Goal: Transaction & Acquisition: Purchase product/service

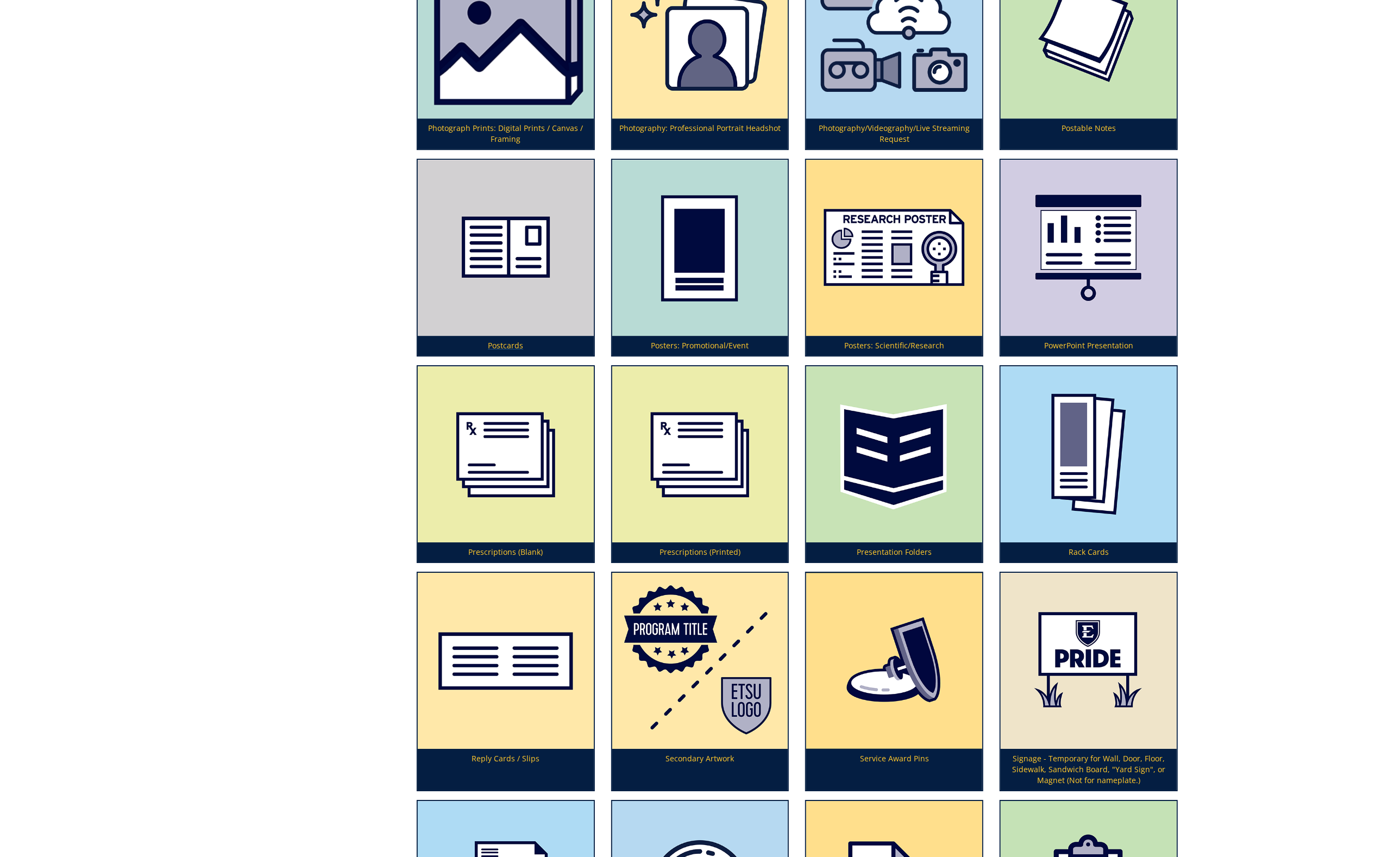
scroll to position [3520, 0]
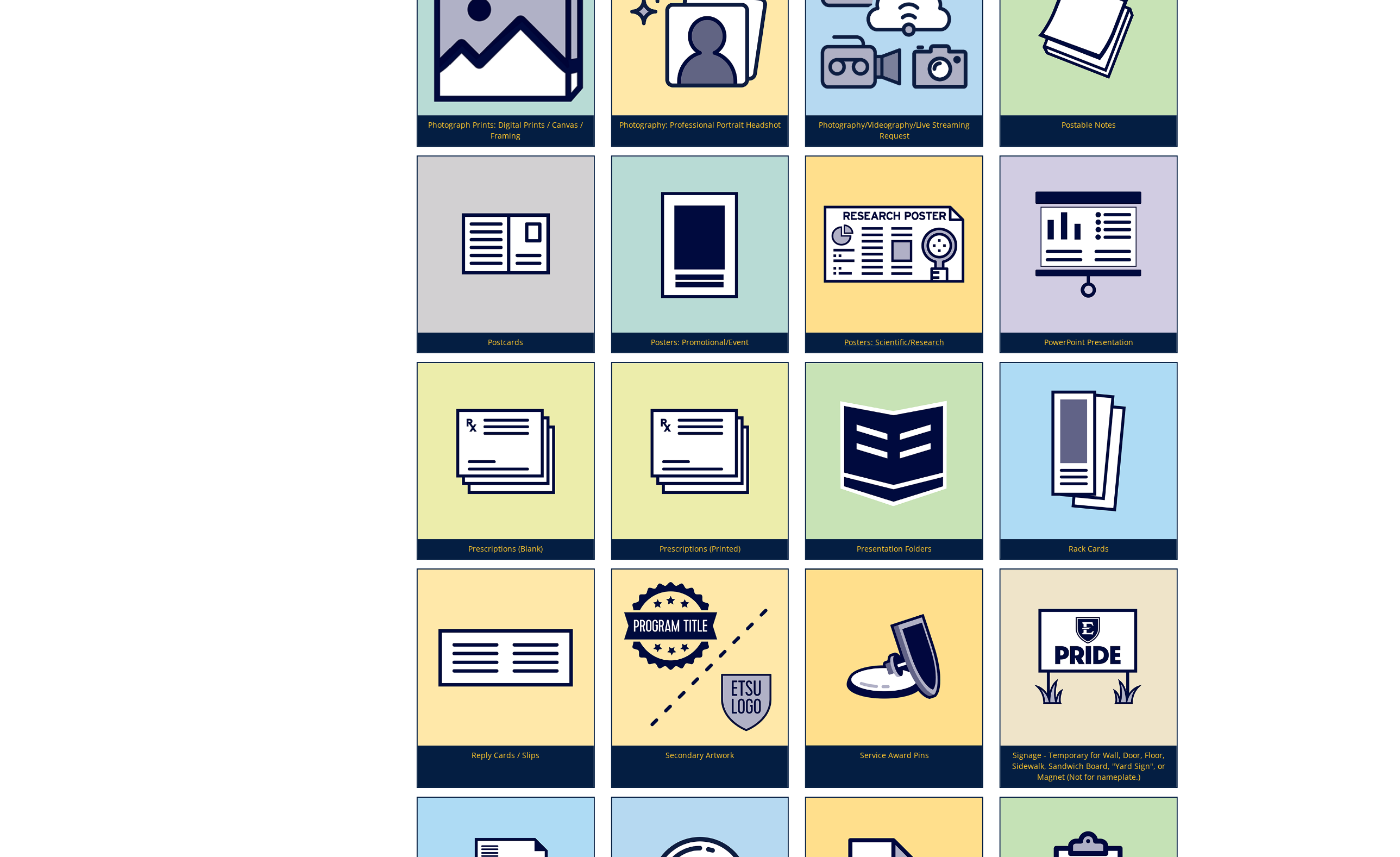
click at [891, 266] on img at bounding box center [894, 244] width 176 height 177
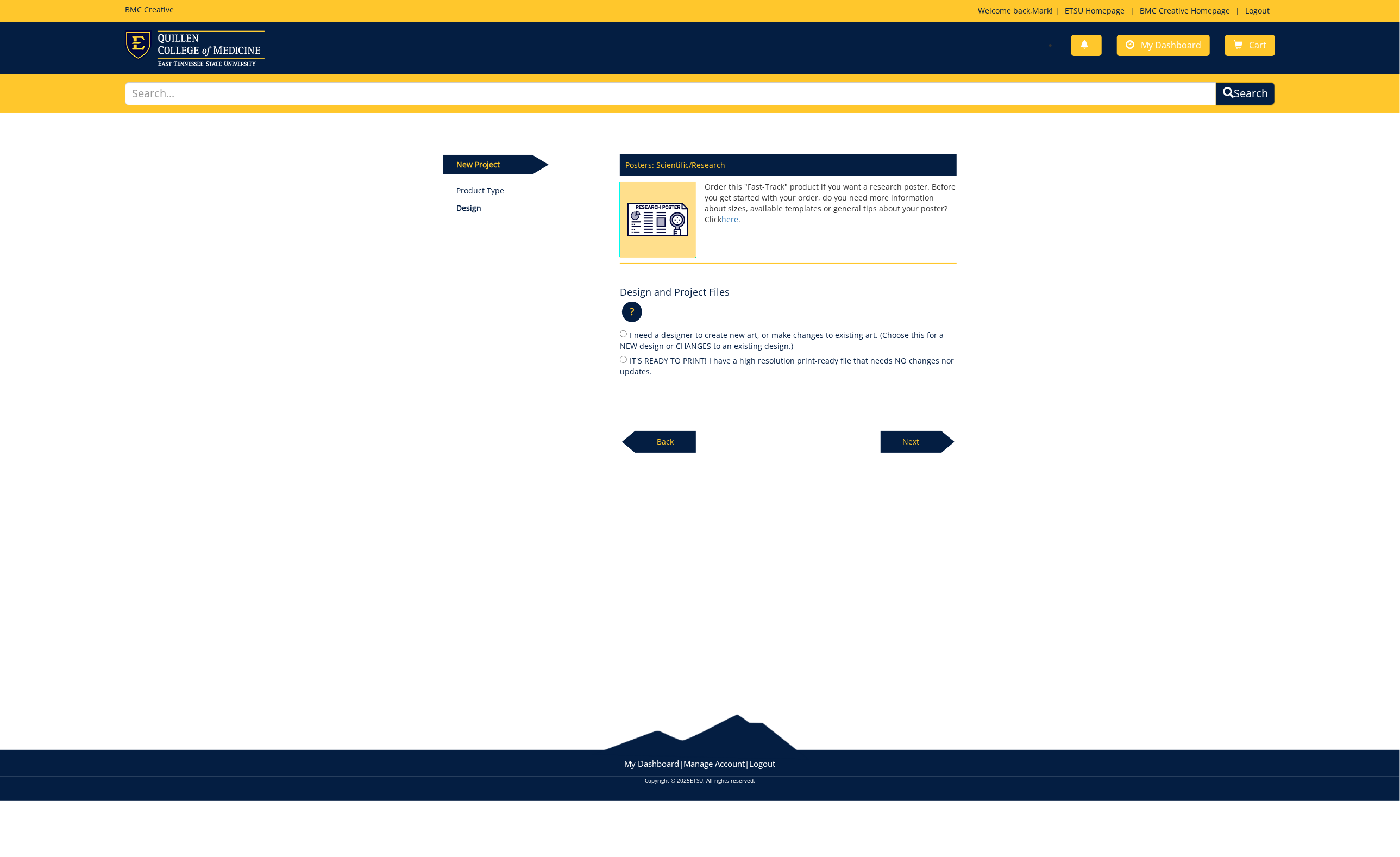
click at [622, 359] on input "IT'S READY TO PRINT! I have a high resolution print-ready file that needs NO ch…" at bounding box center [623, 359] width 7 height 7
radio input "true"
click at [909, 440] on p "Next" at bounding box center [910, 442] width 61 height 22
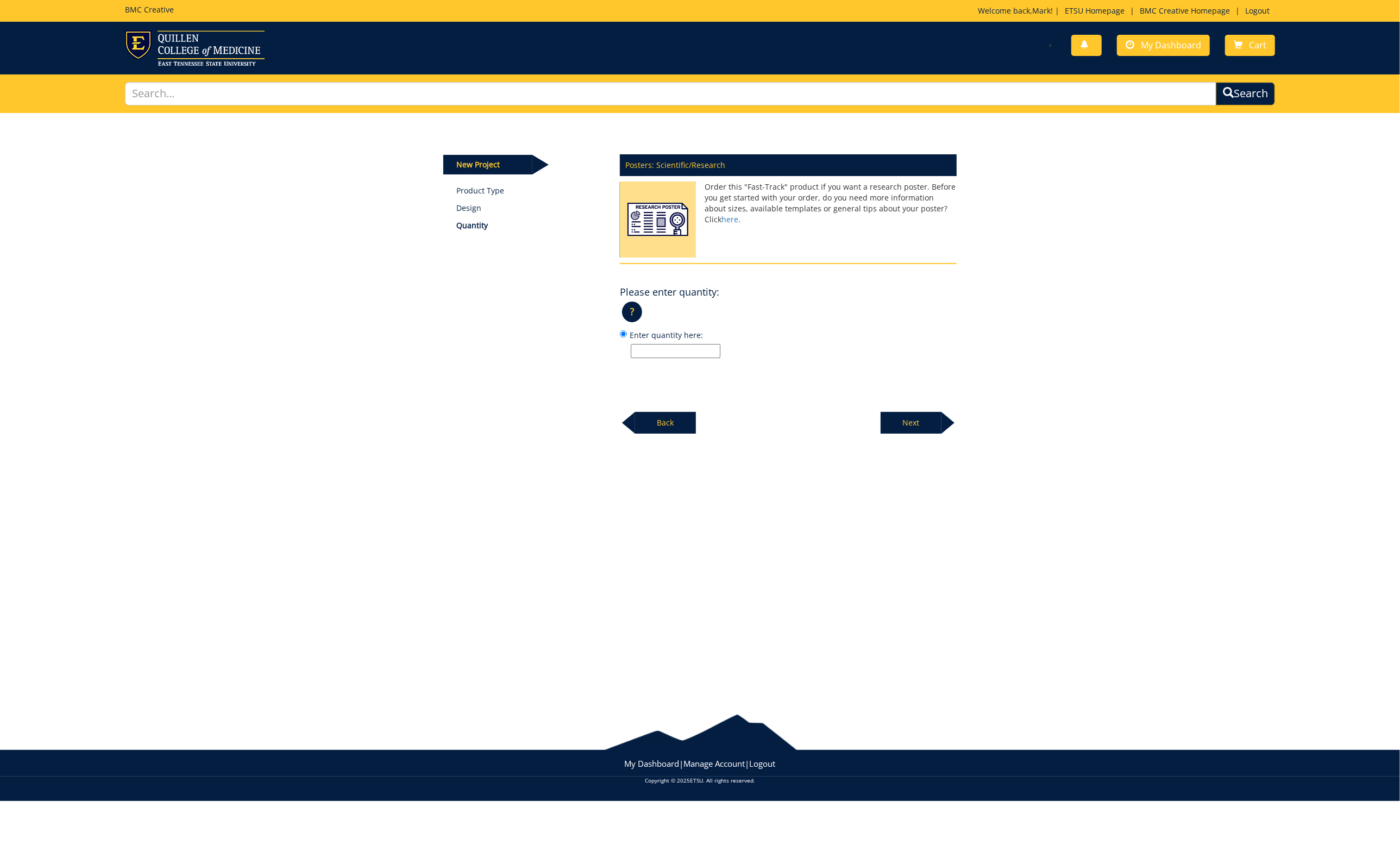
click at [915, 422] on p "Next" at bounding box center [910, 423] width 61 height 22
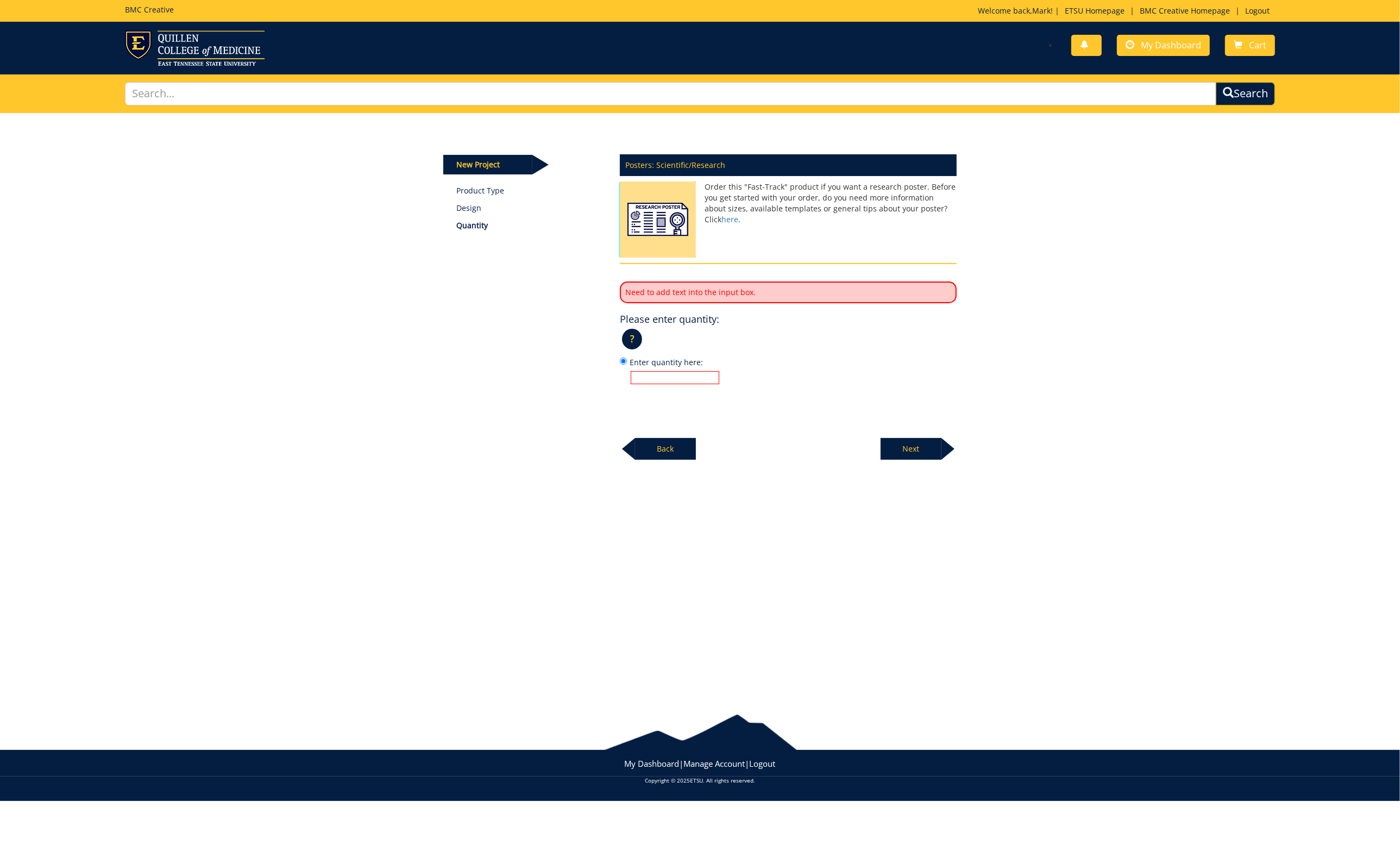
click at [659, 371] on input "Enter quantity here:" at bounding box center [675, 377] width 89 height 13
type input "1"
click at [930, 446] on p "Next" at bounding box center [910, 449] width 61 height 22
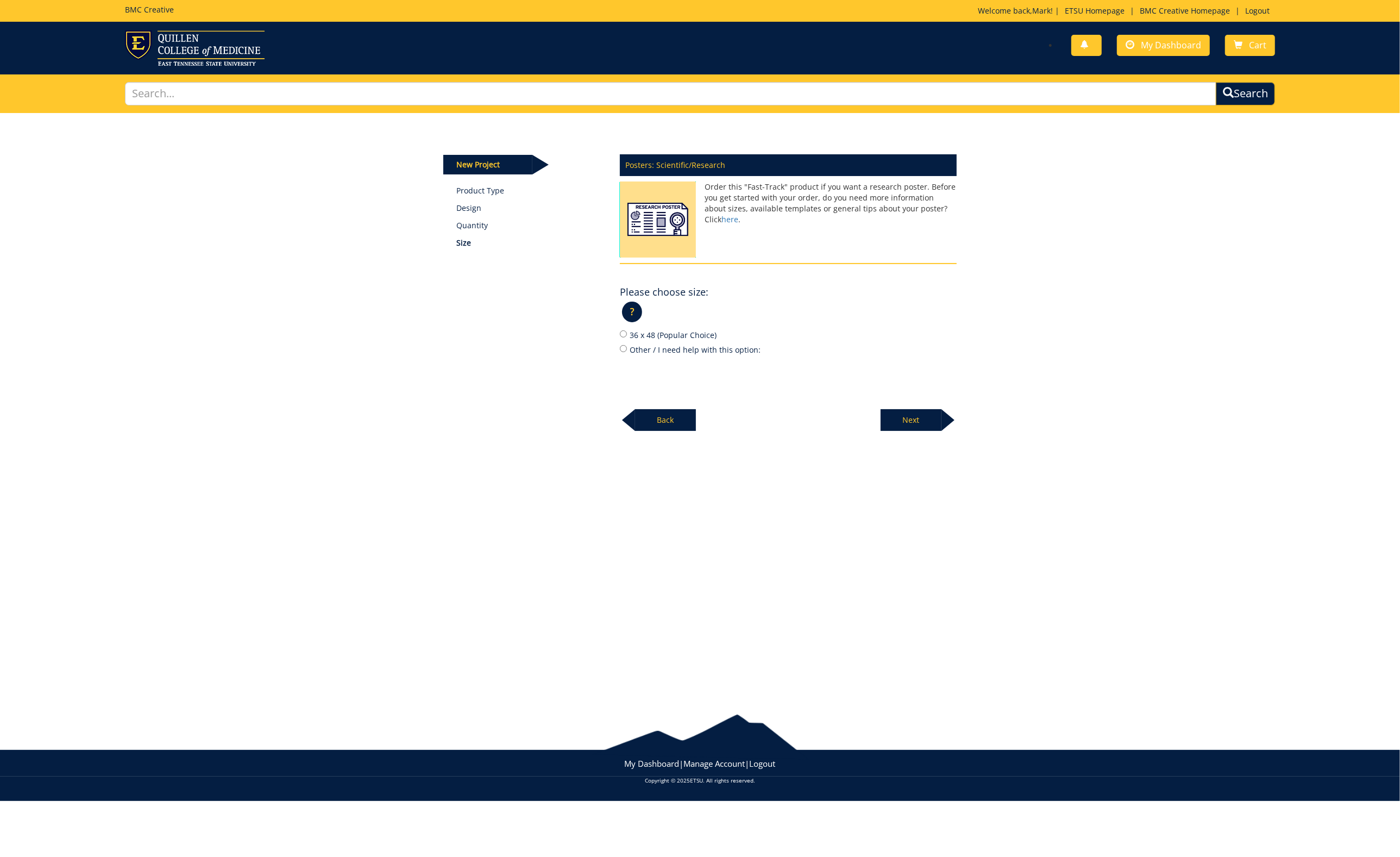
click at [623, 346] on input "Other / I need help with this option:" at bounding box center [623, 348] width 7 height 7
radio input "true"
click at [646, 363] on input "Other / I need help with this option:" at bounding box center [676, 366] width 90 height 14
type input "12 x 48"
click at [923, 434] on p "Next" at bounding box center [910, 438] width 61 height 22
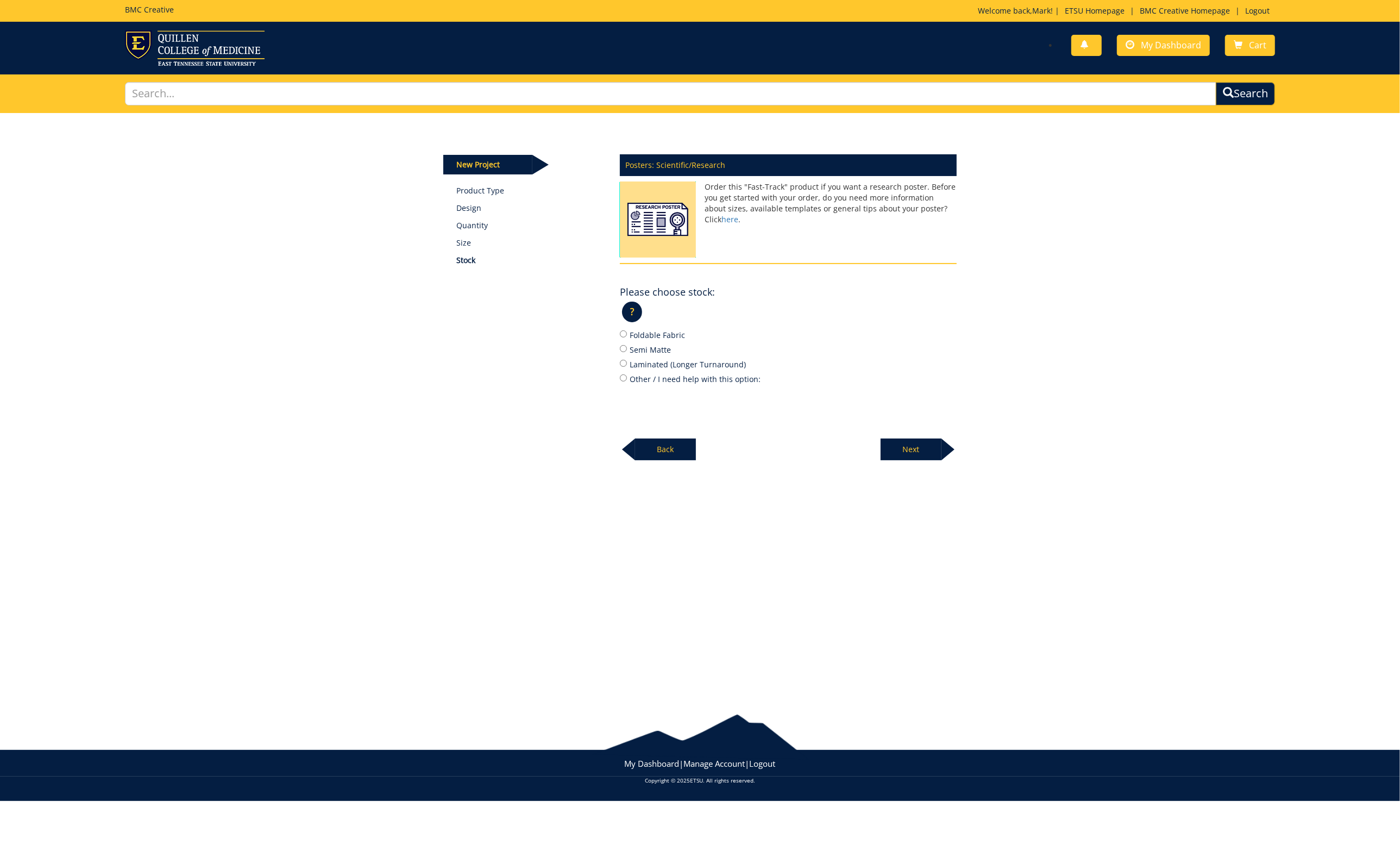
click at [622, 331] on input "Foldable Fabric" at bounding box center [623, 333] width 7 height 7
radio input "true"
click at [944, 445] on div at bounding box center [947, 450] width 13 height 22
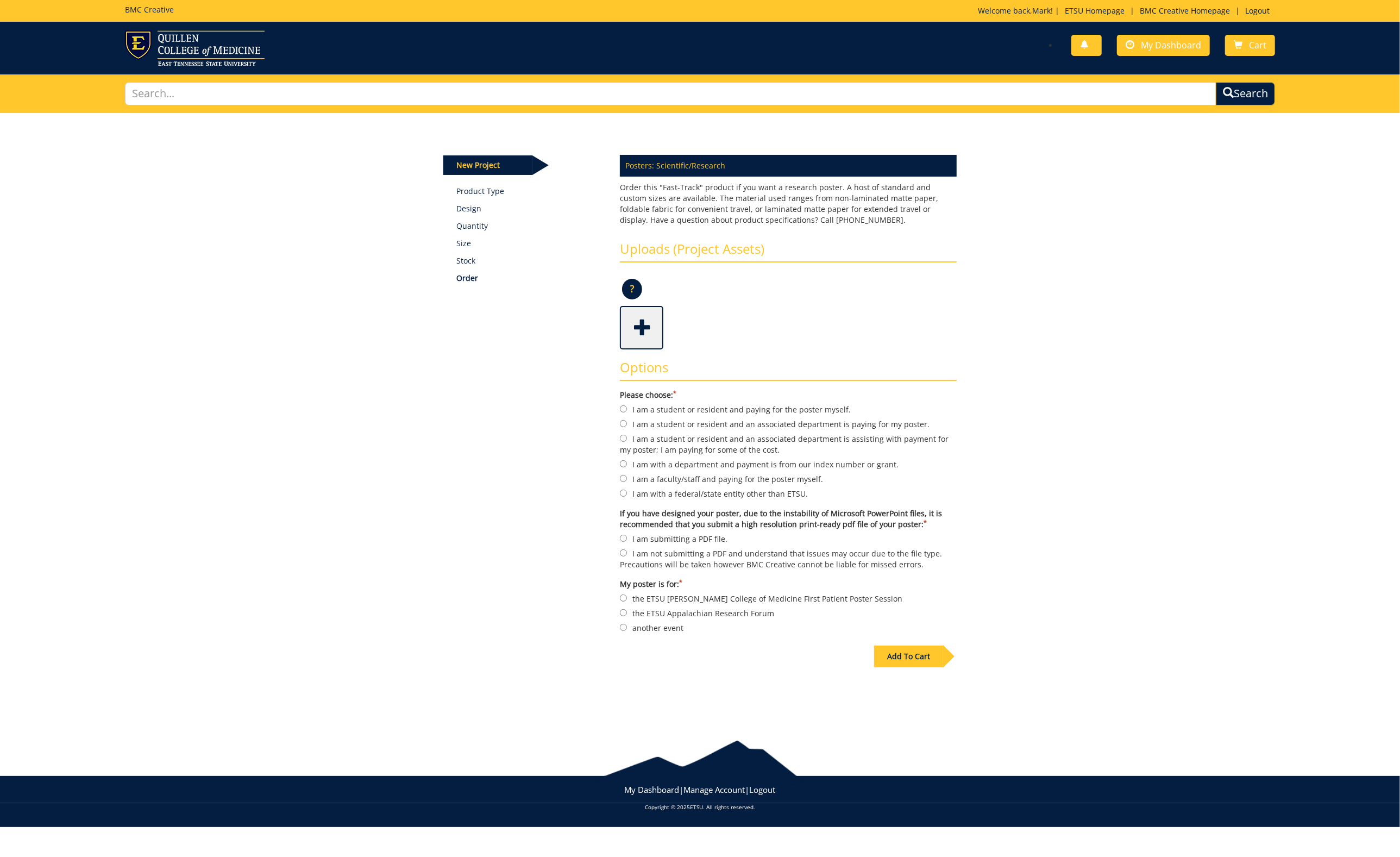
click at [624, 460] on input "I am with a department and payment is from our index number or grant." at bounding box center [623, 463] width 7 height 7
radio input "true"
drag, startPoint x: 620, startPoint y: 529, endPoint x: 634, endPoint y: 529, distance: 14.0
click at [624, 535] on input "I am submitting a PDF file." at bounding box center [623, 538] width 7 height 7
radio input "true"
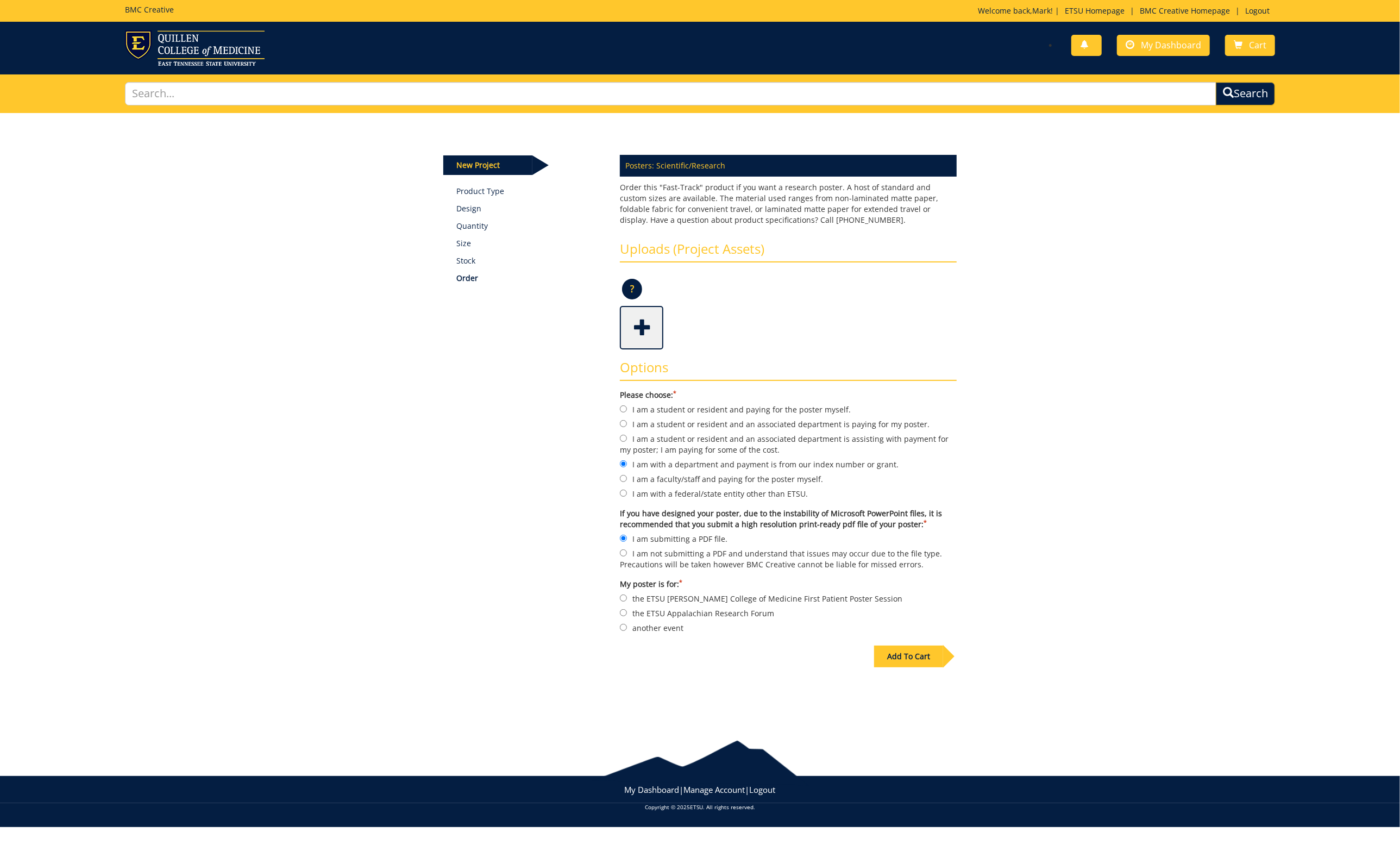
drag, startPoint x: 623, startPoint y: 615, endPoint x: 642, endPoint y: 617, distance: 19.1
click at [626, 622] on label "another event" at bounding box center [789, 628] width 337 height 12
click at [626, 624] on input "another event" at bounding box center [623, 627] width 7 height 7
radio input "true"
click at [643, 325] on span at bounding box center [643, 326] width 44 height 38
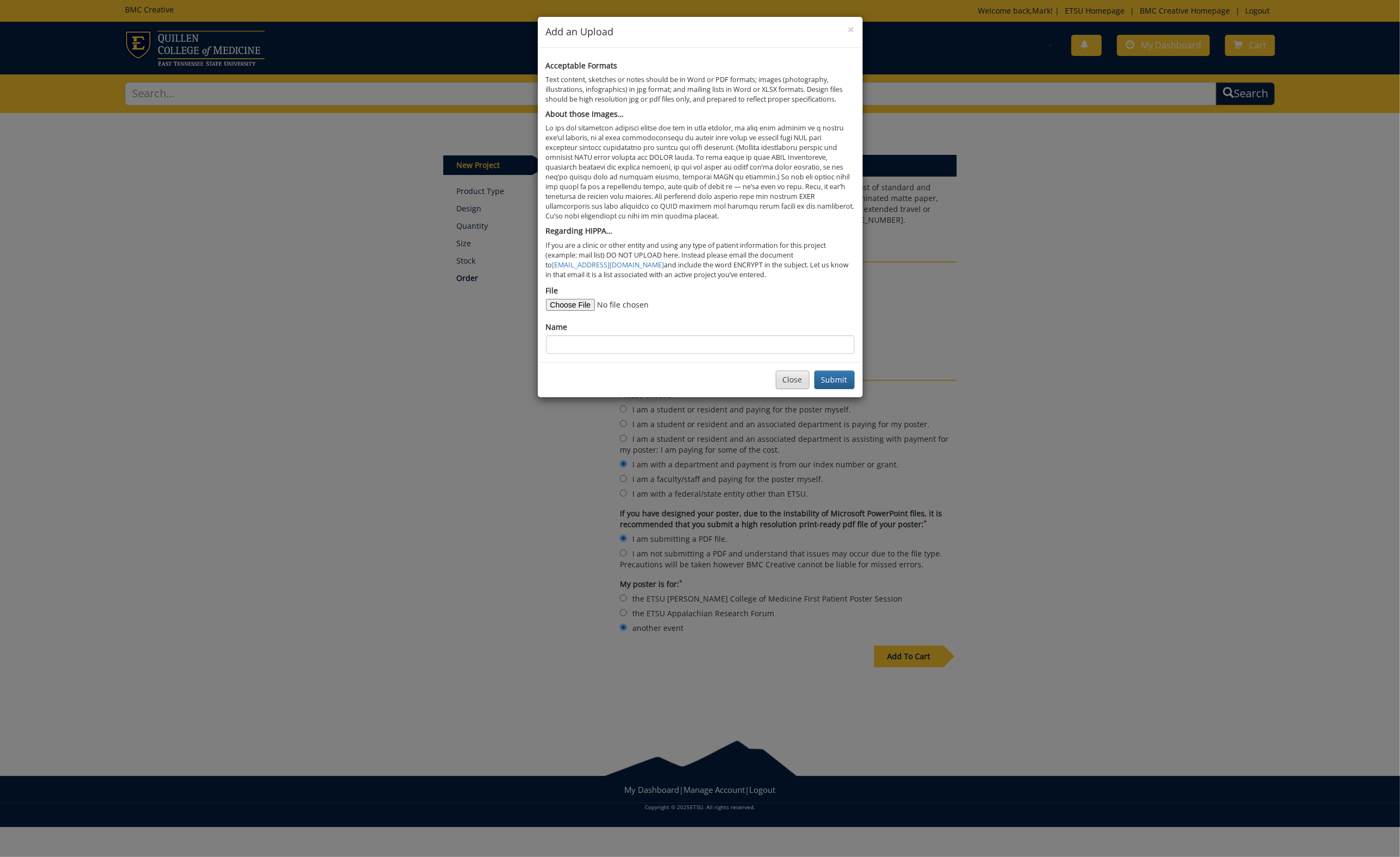
click at [787, 374] on button "Close" at bounding box center [793, 380] width 34 height 19
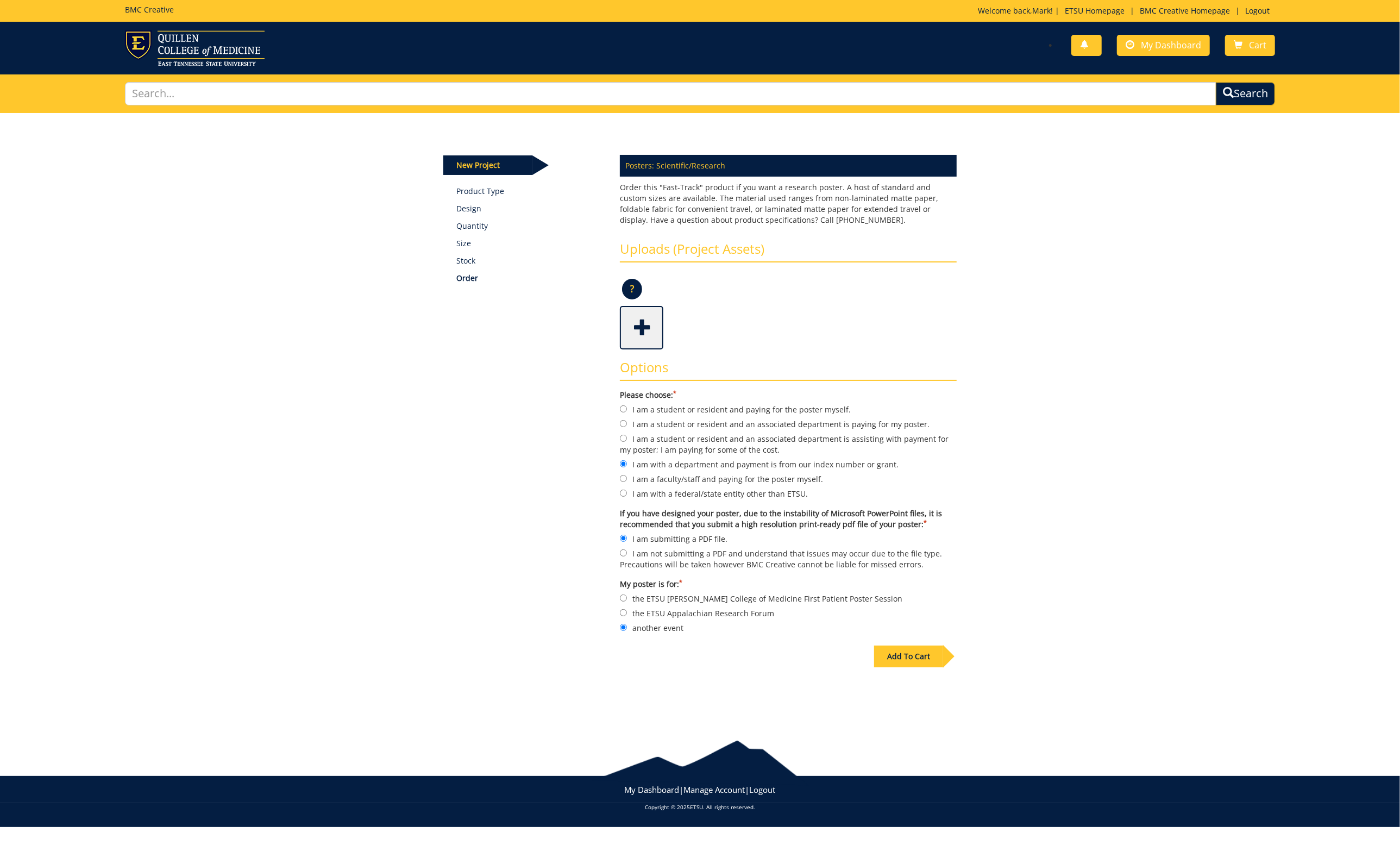
click at [637, 322] on span at bounding box center [643, 326] width 44 height 38
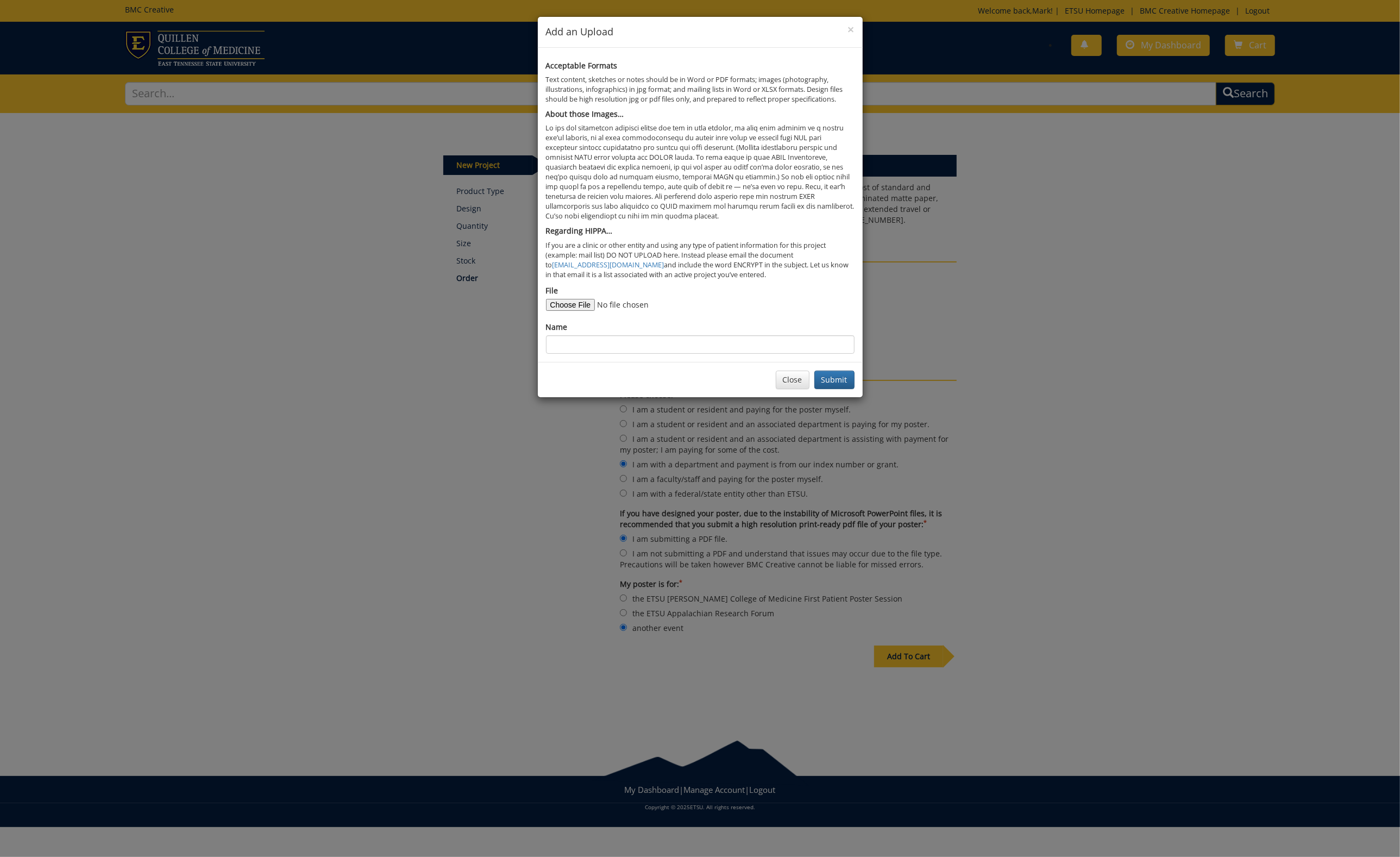
click at [579, 299] on input "File" at bounding box center [620, 305] width 148 height 12
type input "C:\fakepath\Bluegrass, Old-Time, and Roots Music_TxtUndr_horizontal_282-123-02 …"
click at [594, 335] on input "Name" at bounding box center [700, 344] width 308 height 19
type input "Bluegrass, Old-Time, and Roots Music_blue&Gold"
click at [838, 372] on button "Submit" at bounding box center [835, 380] width 40 height 19
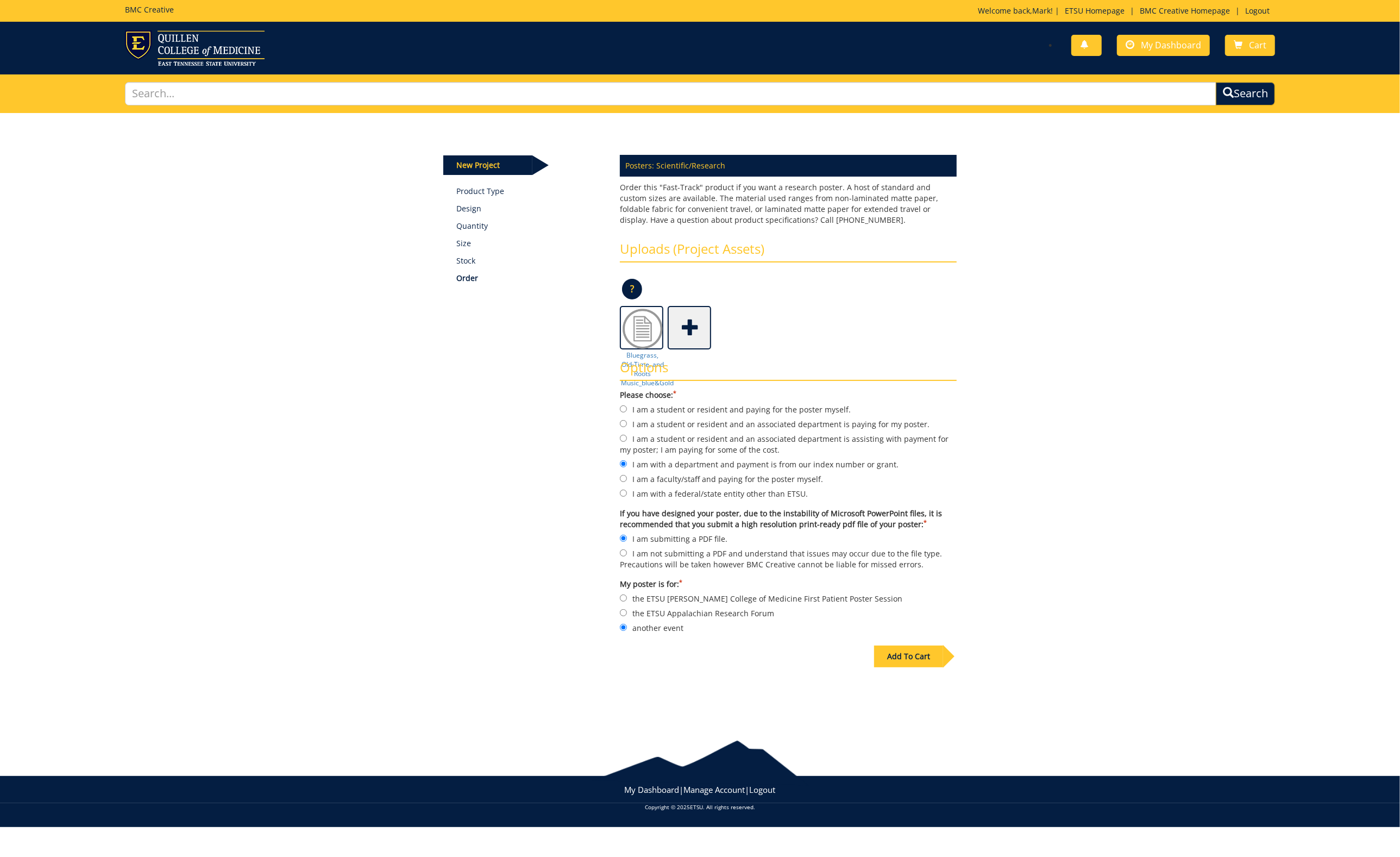
click at [690, 327] on span at bounding box center [691, 326] width 44 height 38
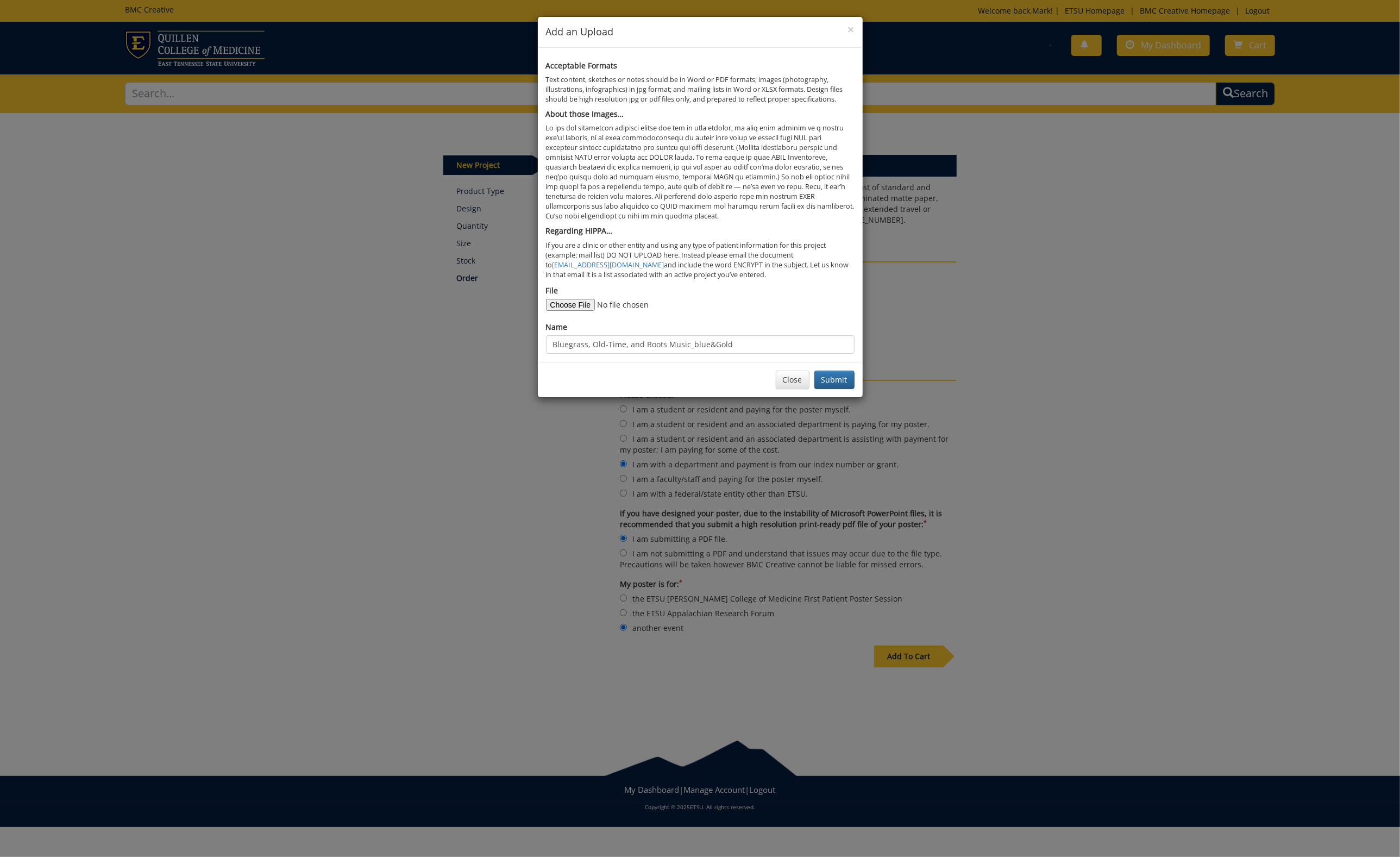
click at [572, 299] on input "File" at bounding box center [620, 305] width 148 height 12
type input "C:\fakepath\Bluegrass, Old-Time, and Roots Music_TxtUndr_horizontal_282-123-05 …"
drag, startPoint x: 711, startPoint y: 337, endPoint x: 711, endPoint y: 344, distance: 7.0
click at [711, 337] on input "Bluegrass, Old-Time, and Roots Music_blue&Gold" at bounding box center [700, 344] width 308 height 19
type input "Bluegrass, Old-Time, and Roots Music_Gold"
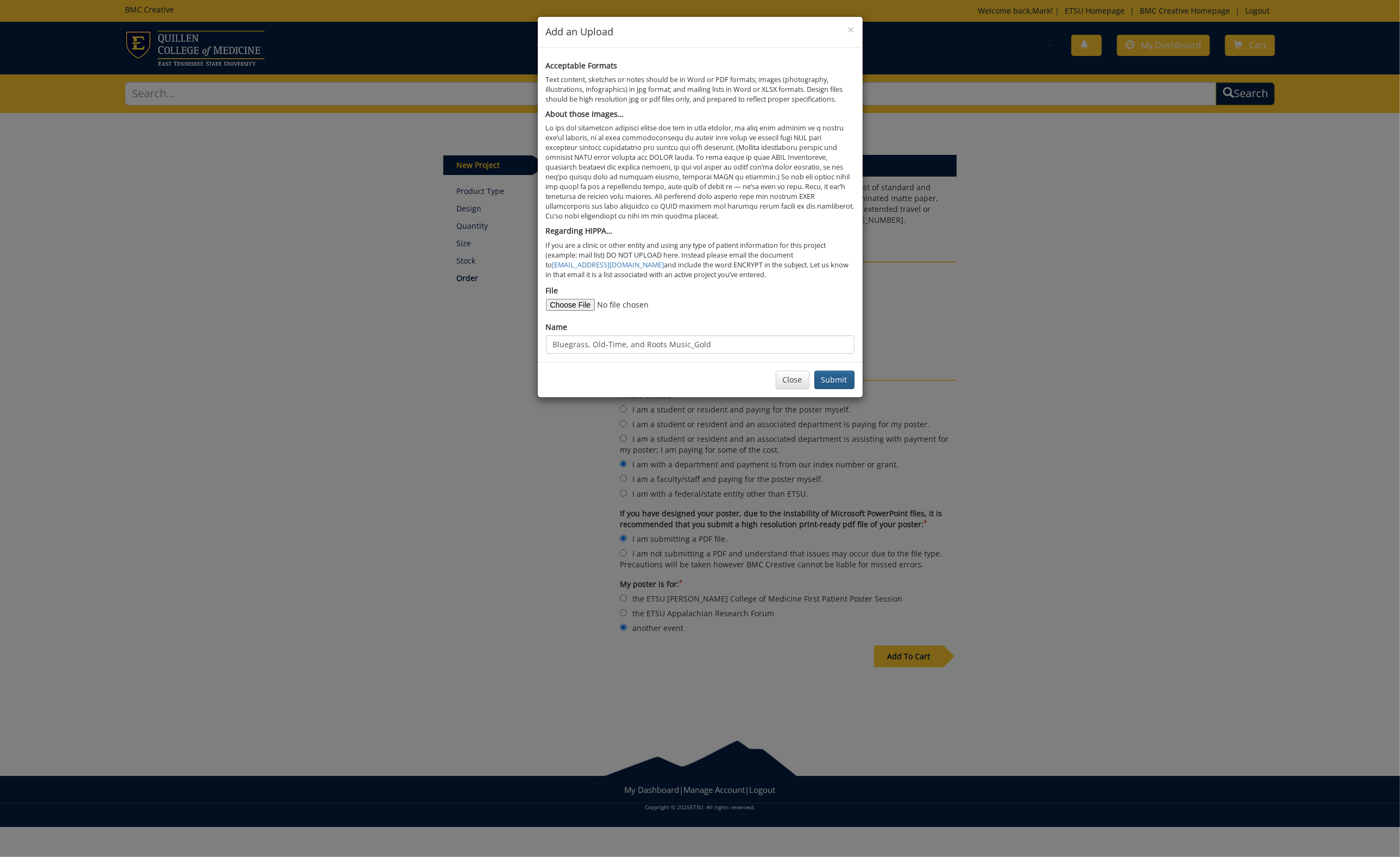
click at [826, 371] on button "Submit" at bounding box center [835, 380] width 40 height 19
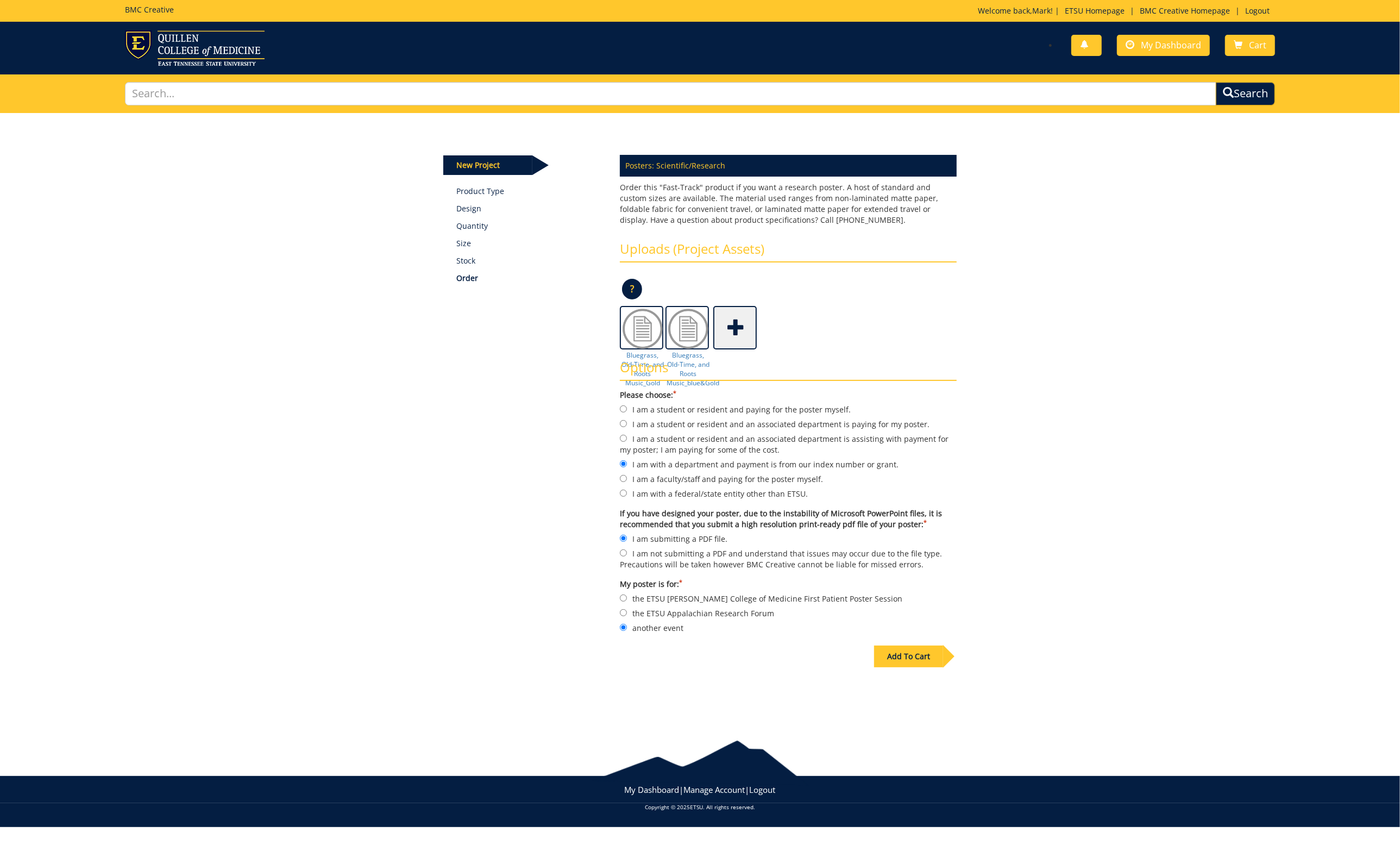
click at [905, 645] on div "Add To Cart" at bounding box center [908, 656] width 69 height 22
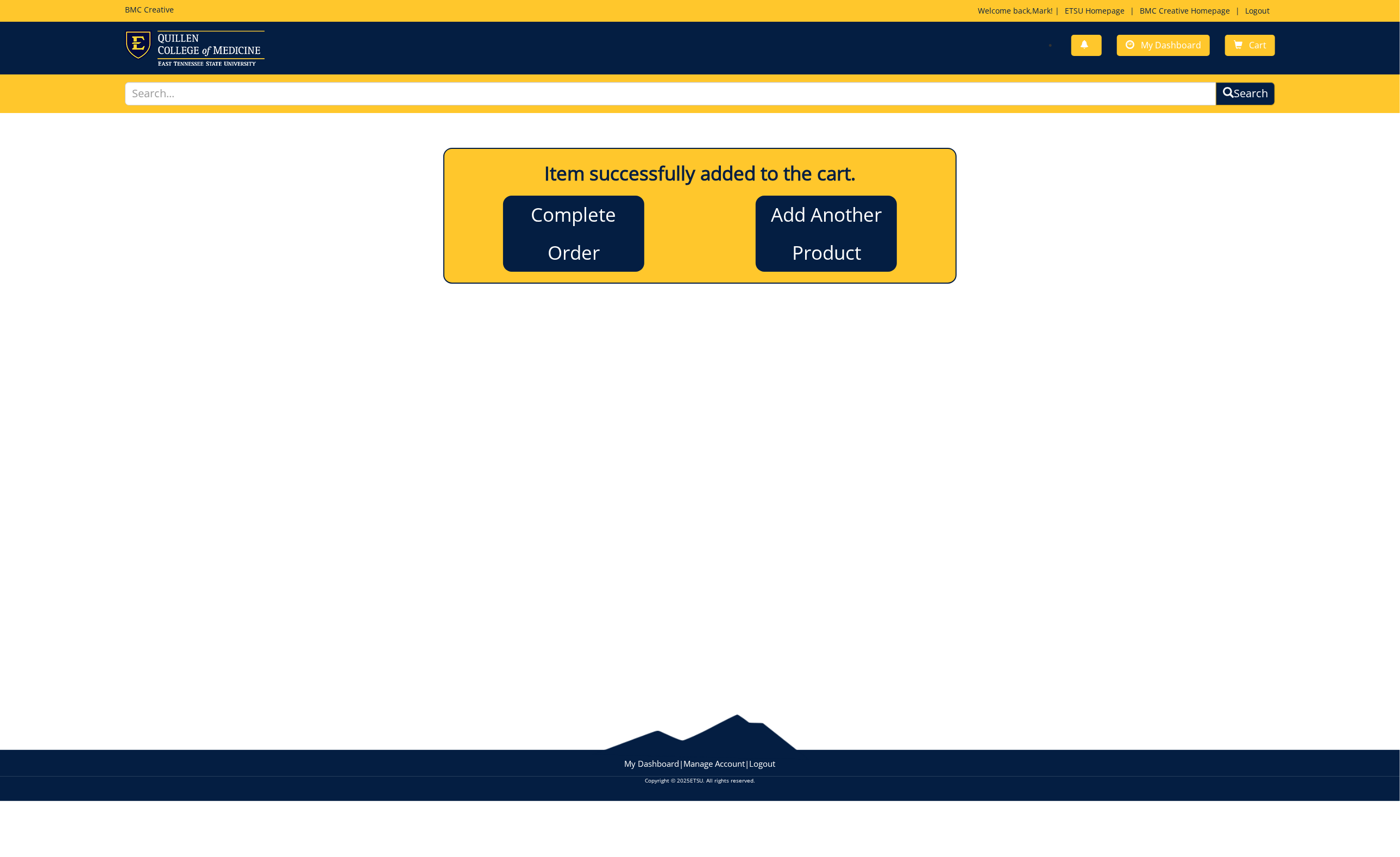
click at [592, 212] on link "Complete Order" at bounding box center [574, 233] width 142 height 76
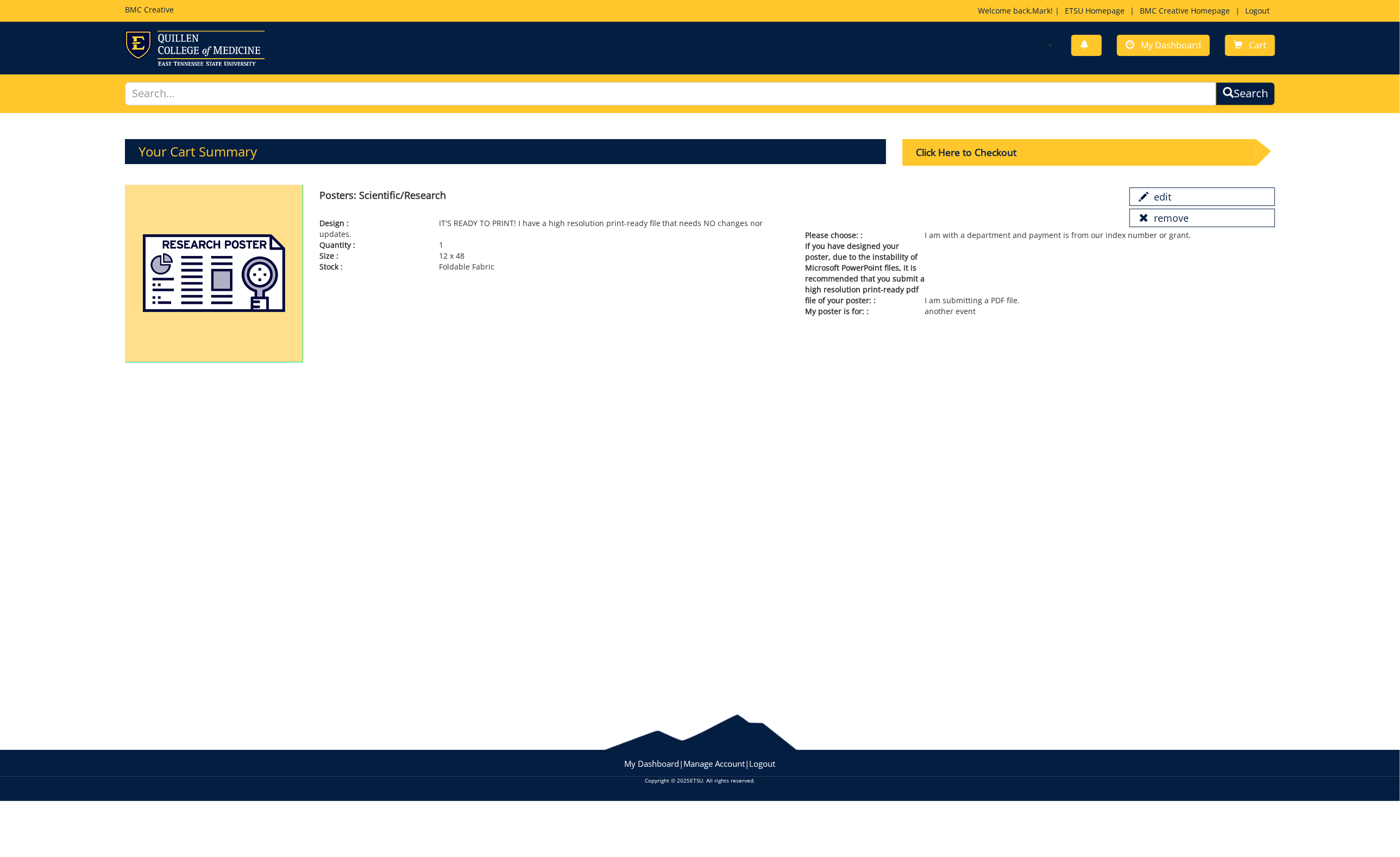
click at [978, 151] on div "Click Here to Checkout" at bounding box center [1079, 152] width 354 height 27
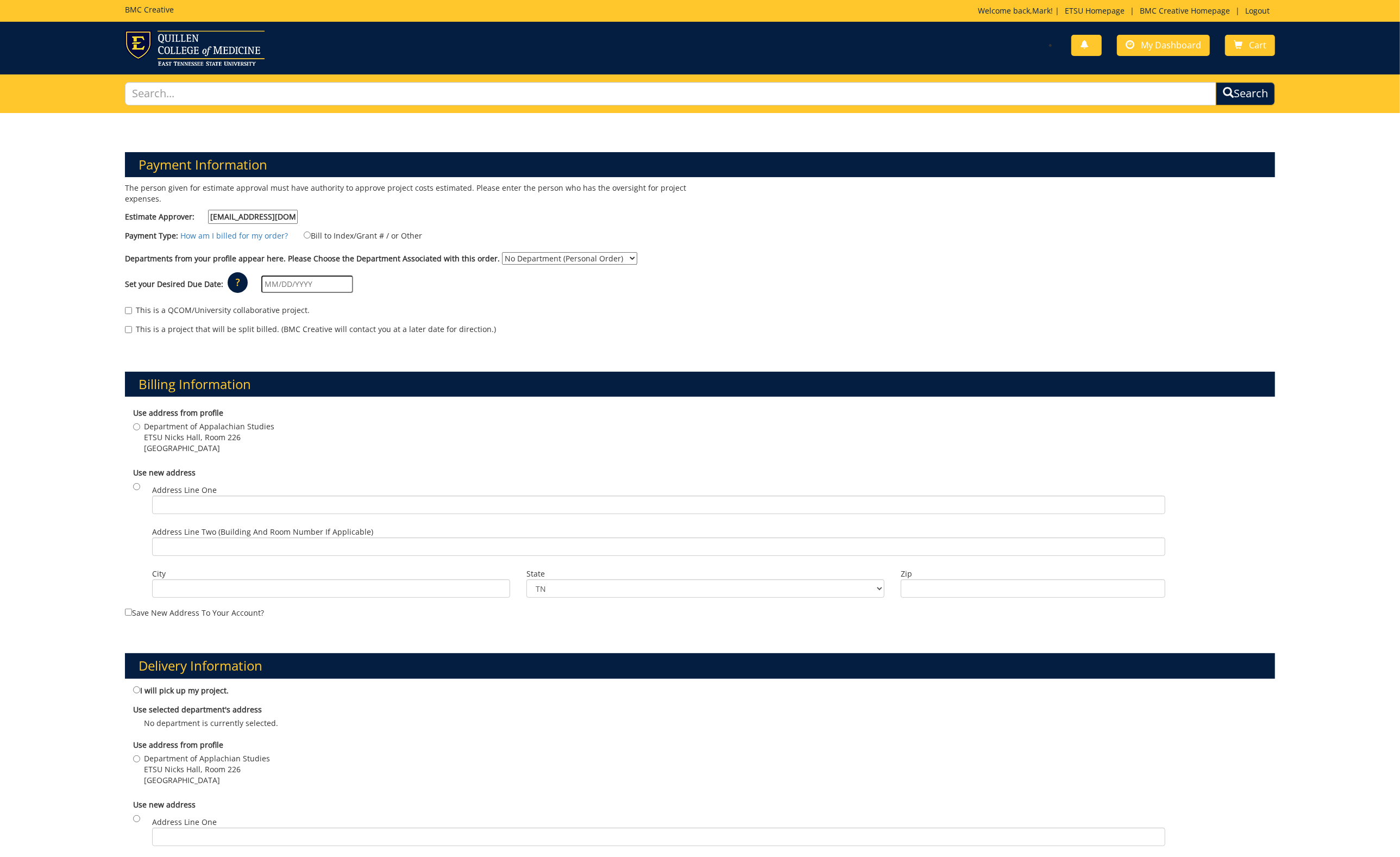
type input "roachr@etsu.edu"
drag, startPoint x: 305, startPoint y: 233, endPoint x: 312, endPoint y: 234, distance: 7.1
click at [307, 233] on input "Bill to Index/Grant # / or Other" at bounding box center [307, 234] width 7 height 7
radio input "true"
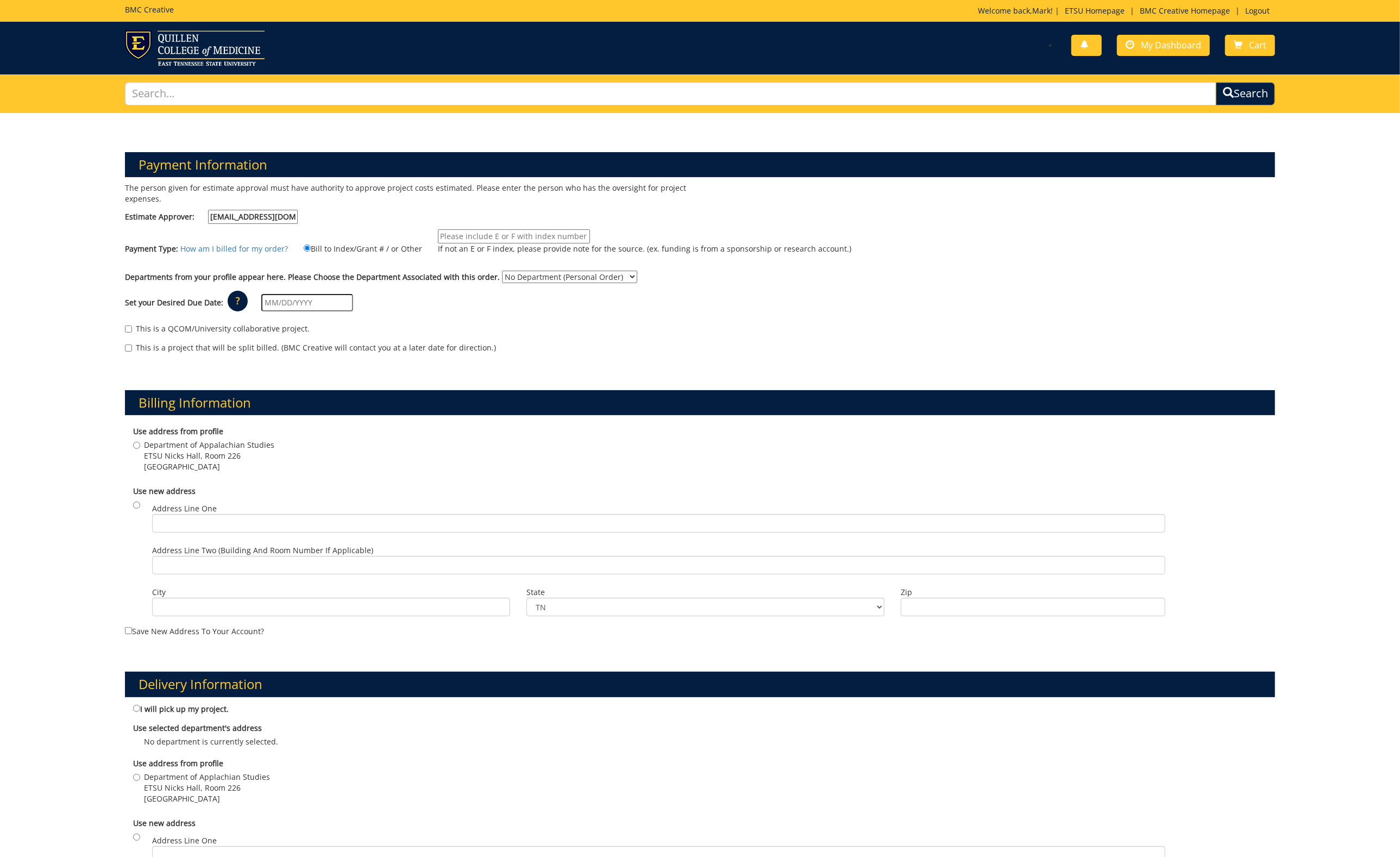
click at [497, 233] on input "If not an E or F index, please provide note for the source. (ex. funding is fro…" at bounding box center [514, 236] width 153 height 14
type input "4"
type input "E21010"
select select "12"
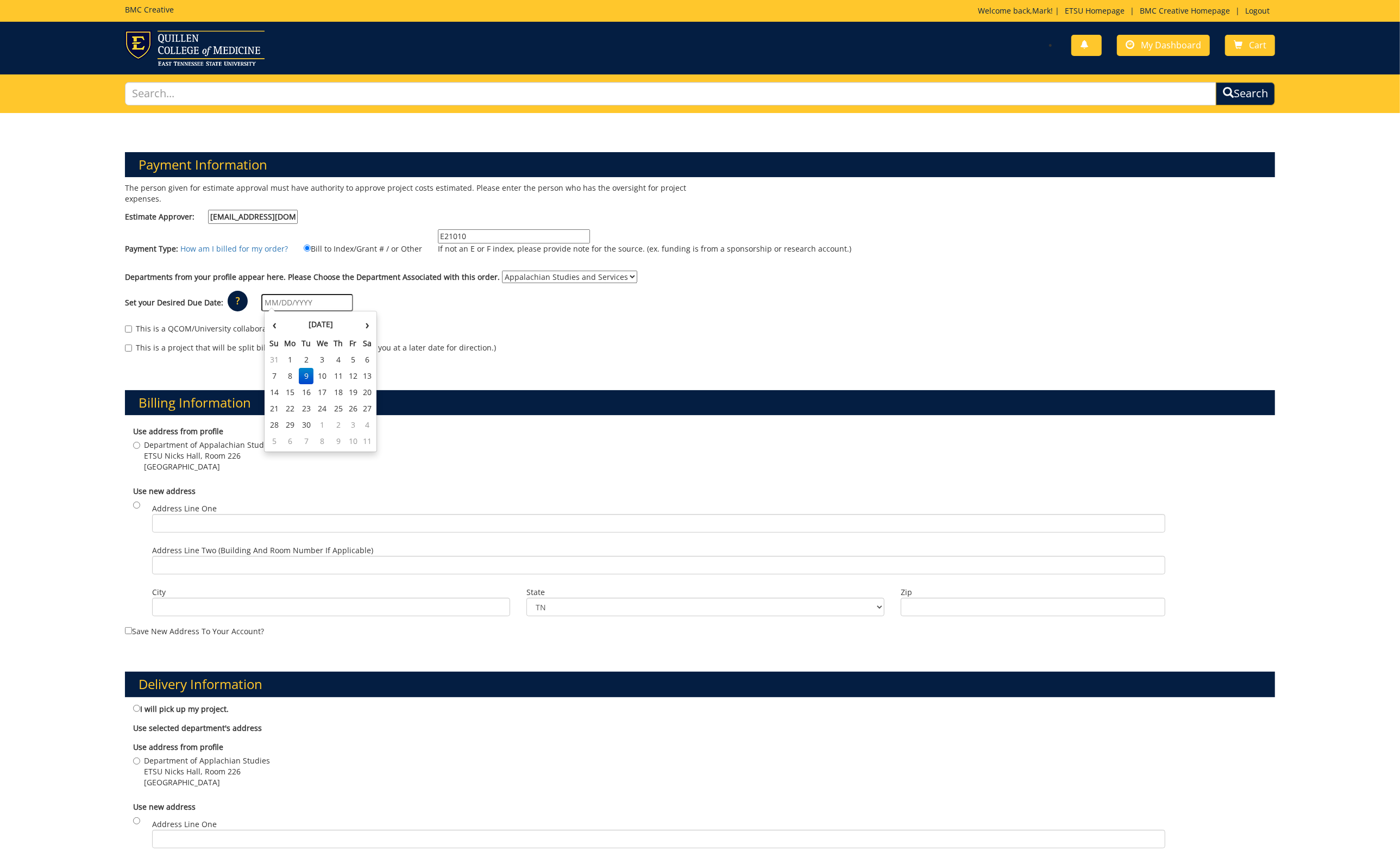
click at [276, 300] on input "text" at bounding box center [307, 302] width 92 height 17
click at [353, 376] on td "12" at bounding box center [353, 376] width 15 height 16
type input "09/12/2025"
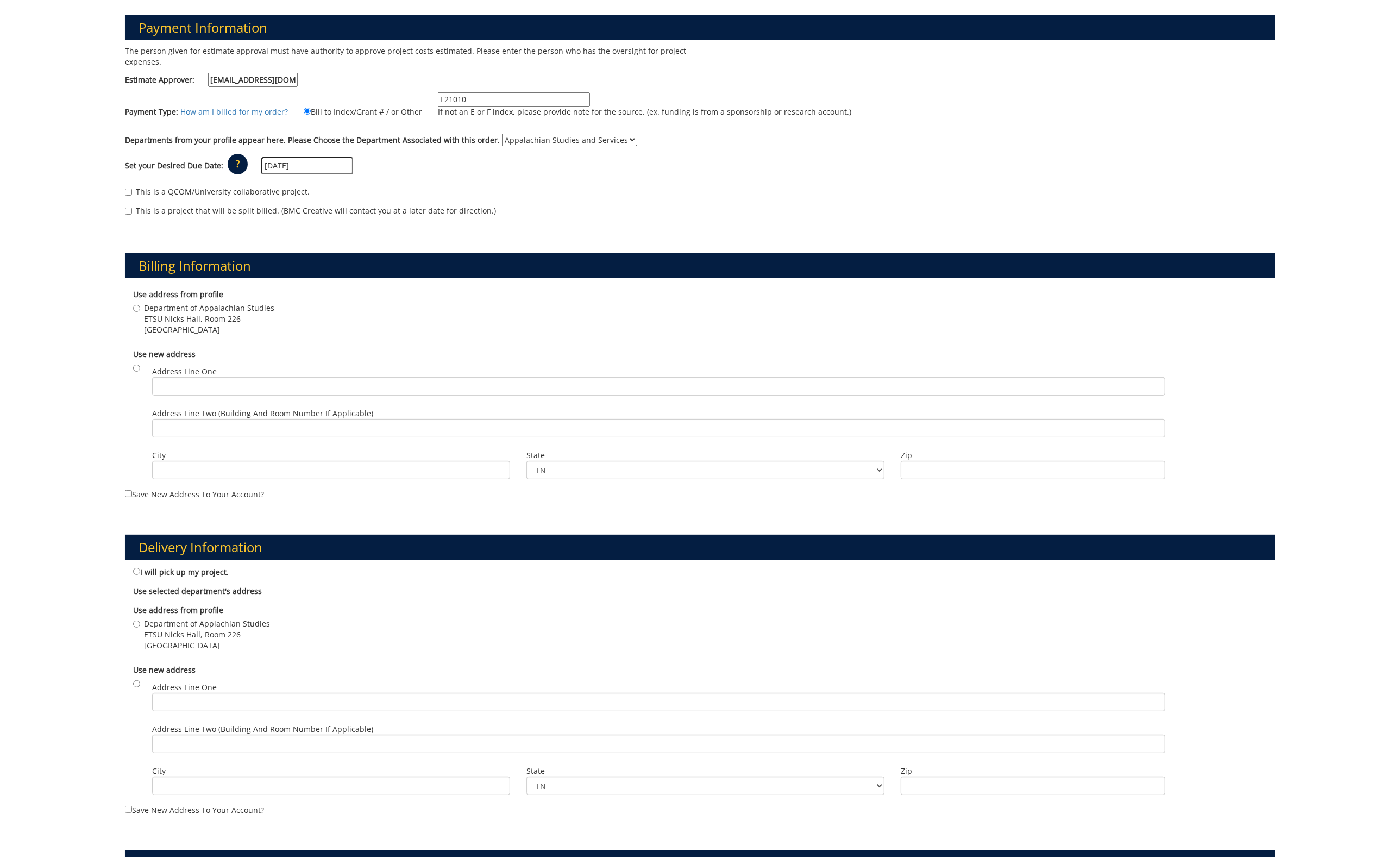
scroll to position [150, 0]
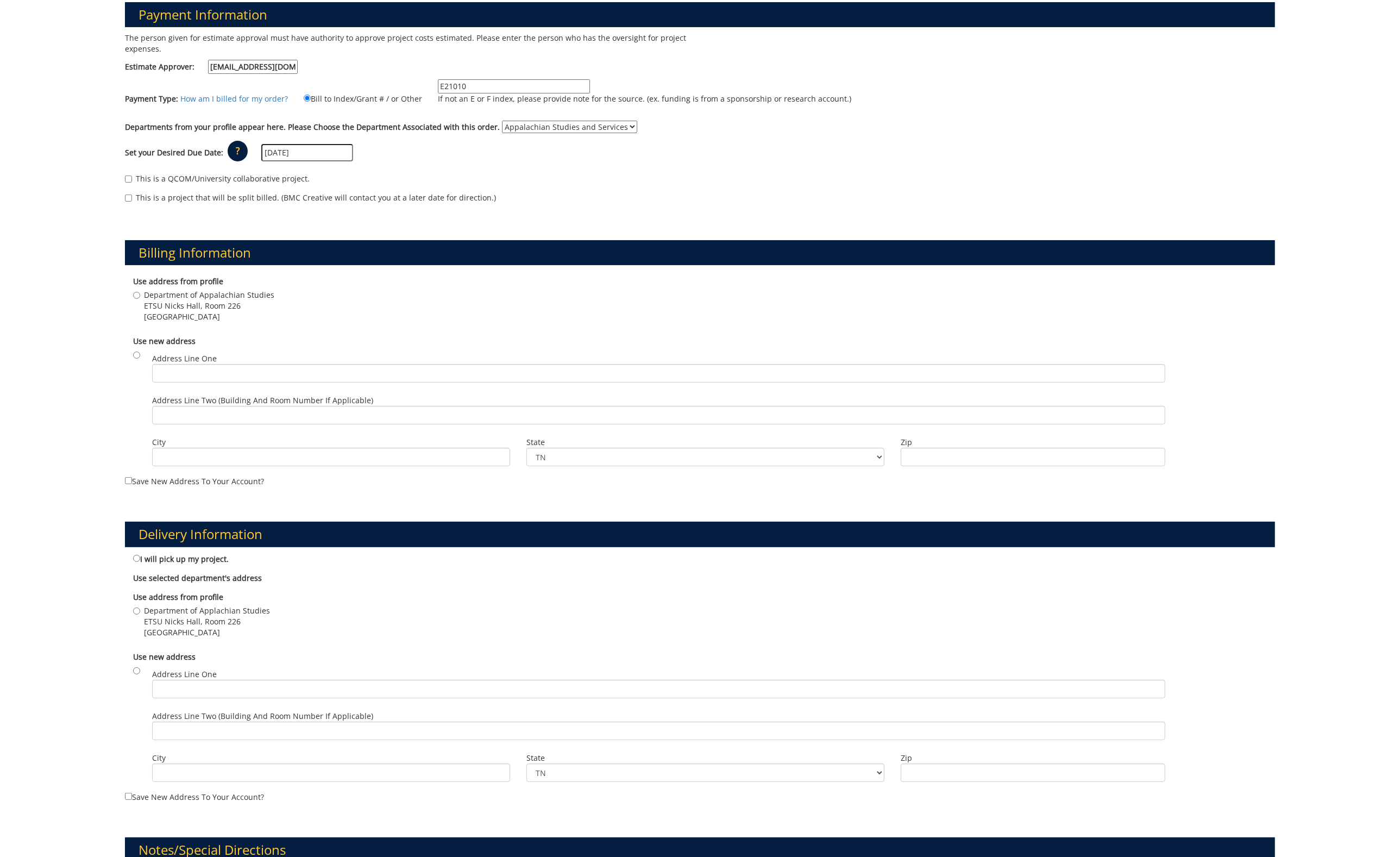
click at [136, 292] on input "Department of Appalachian Studies ETSU Nicks Hall, Room 226 Johnson City , TN 3…" at bounding box center [136, 295] width 7 height 7
radio input "true"
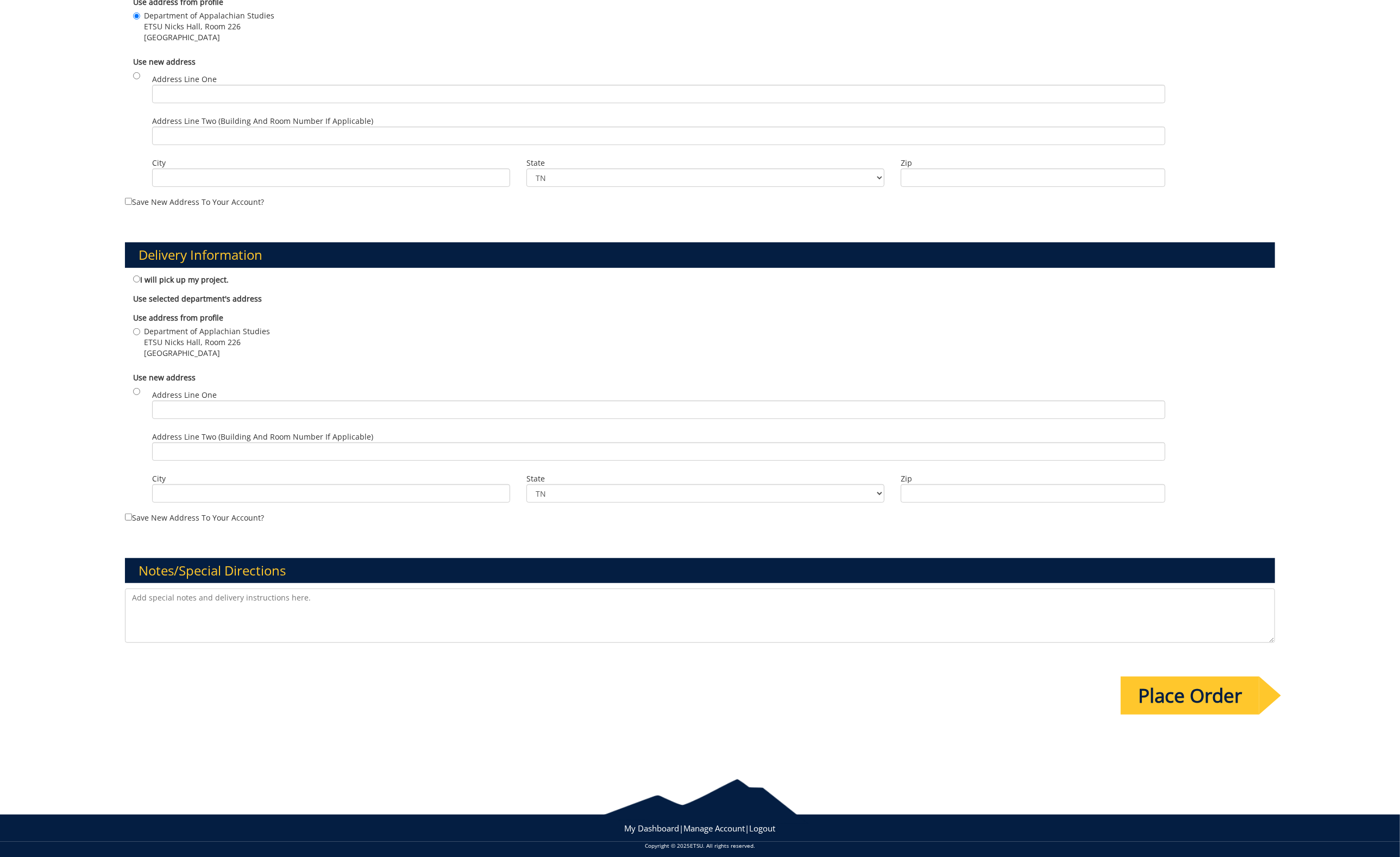
scroll to position [429, 0]
click at [136, 329] on input "Department of Applachian Studies ETSU Nicks Hall, Room 226 Johnson City , TN 37…" at bounding box center [136, 332] width 7 height 7
radio input "true"
click at [188, 592] on textarea at bounding box center [700, 617] width 1151 height 54
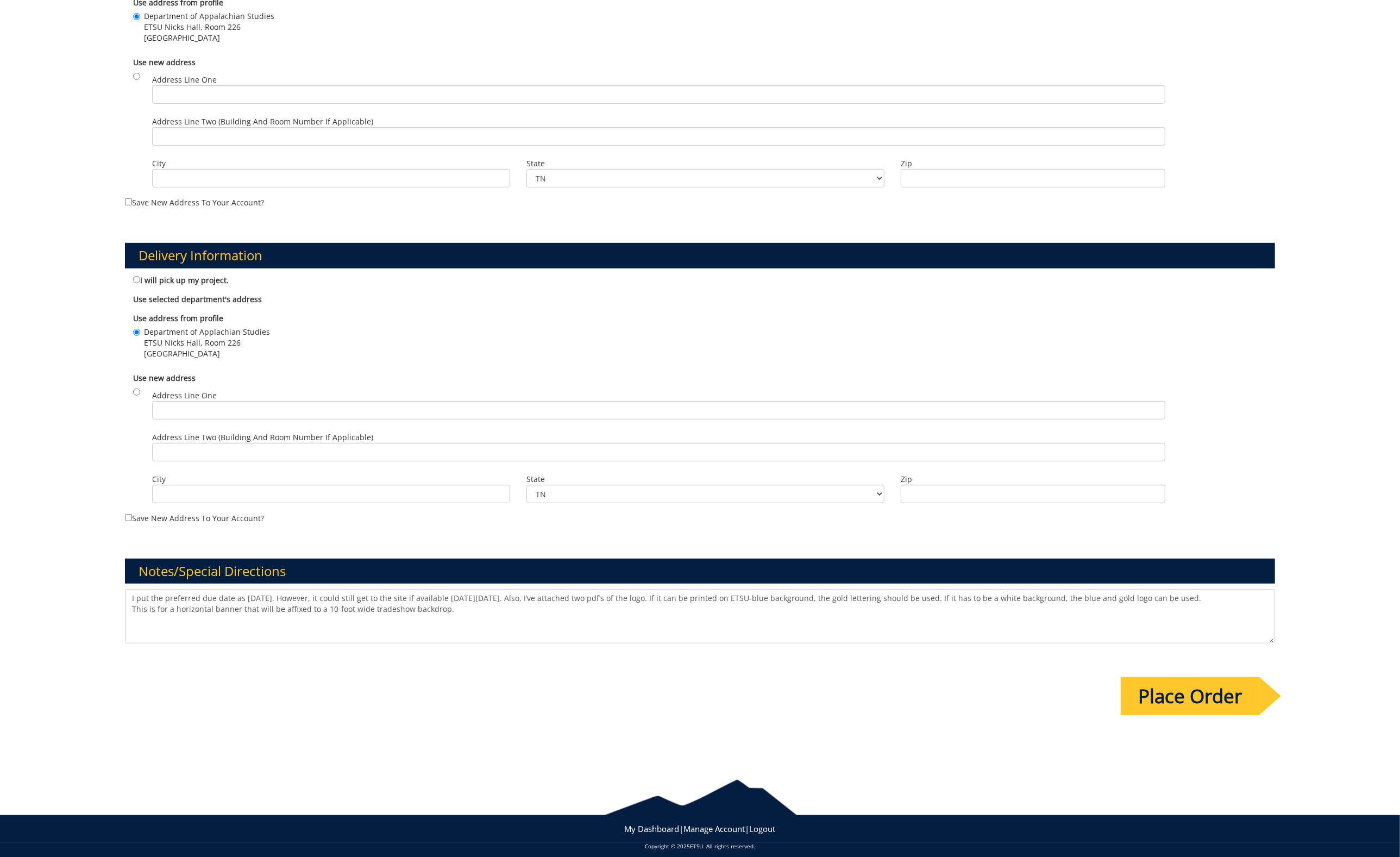
click at [386, 598] on textarea "I put the preferred due date as Friday, 9/12. However, it could still get to th…" at bounding box center [700, 617] width 1151 height 54
click at [466, 598] on textarea "I put the preferred due date as Friday, 9/12. However, it could still get to th…" at bounding box center [700, 617] width 1151 height 54
type textarea "I put the preferred due date as Friday, 9/12. However, it could still get to th…"
click at [1156, 677] on input "Place Order" at bounding box center [1190, 696] width 139 height 38
